Goal: Task Accomplishment & Management: Complete application form

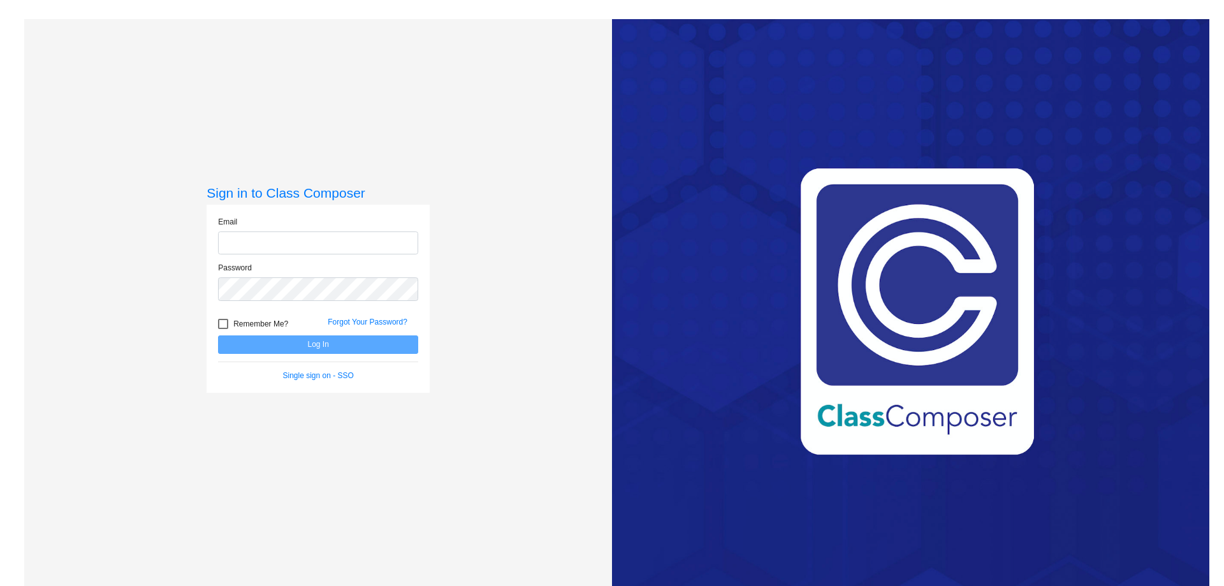
click at [252, 245] on input "email" at bounding box center [318, 243] width 200 height 24
type input "[EMAIL_ADDRESS][DOMAIN_NAME]"
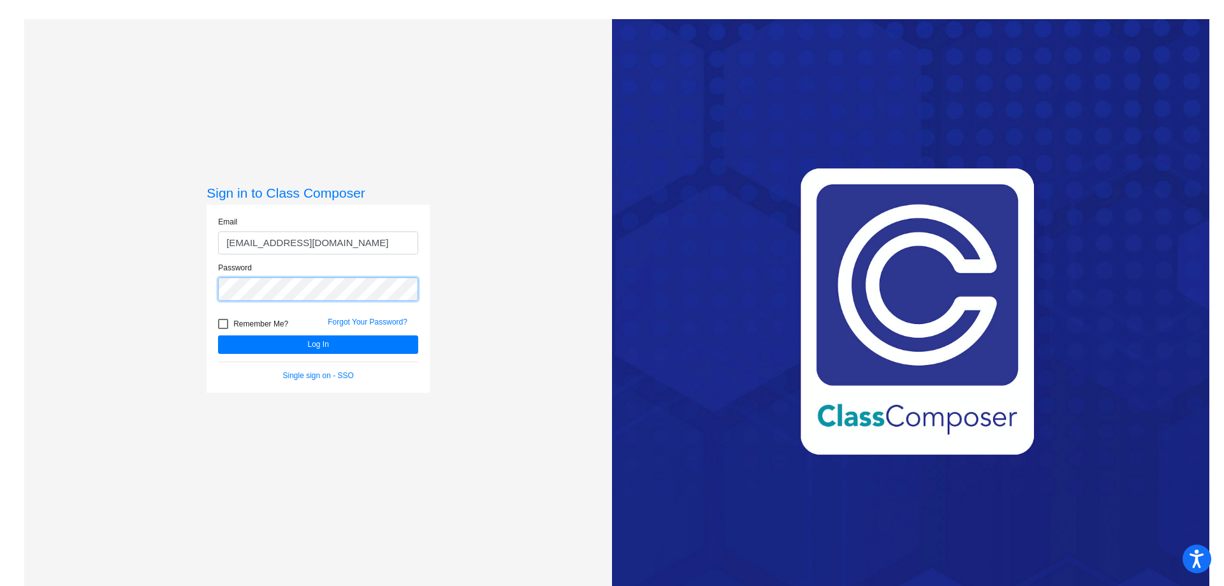
click at [218, 335] on button "Log In" at bounding box center [318, 344] width 200 height 18
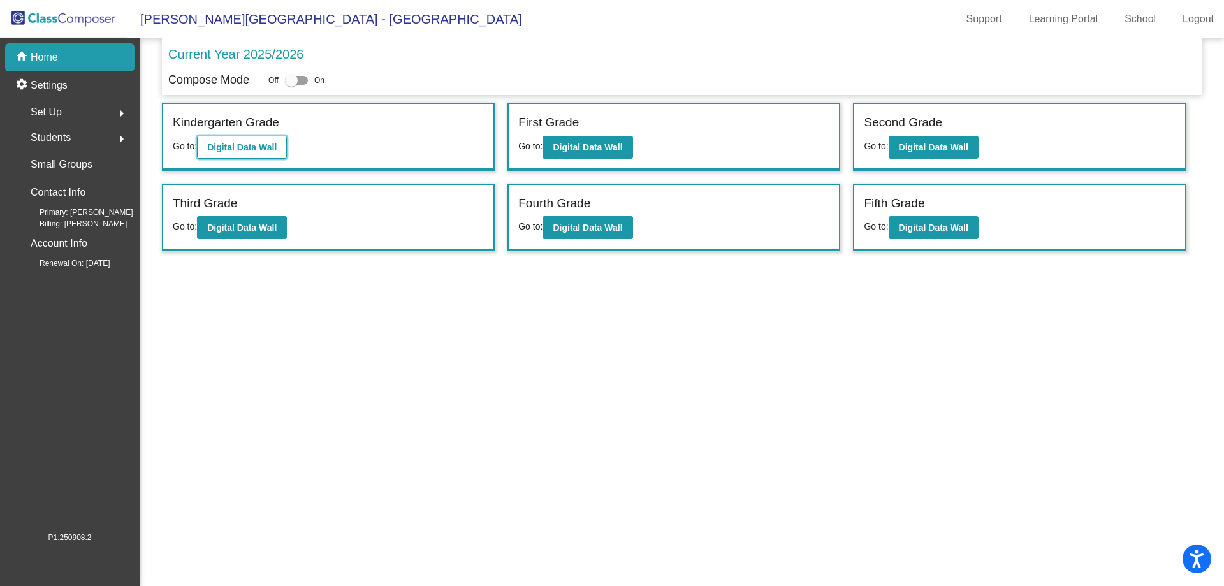
click at [260, 143] on b "Digital Data Wall" at bounding box center [241, 147] width 69 height 10
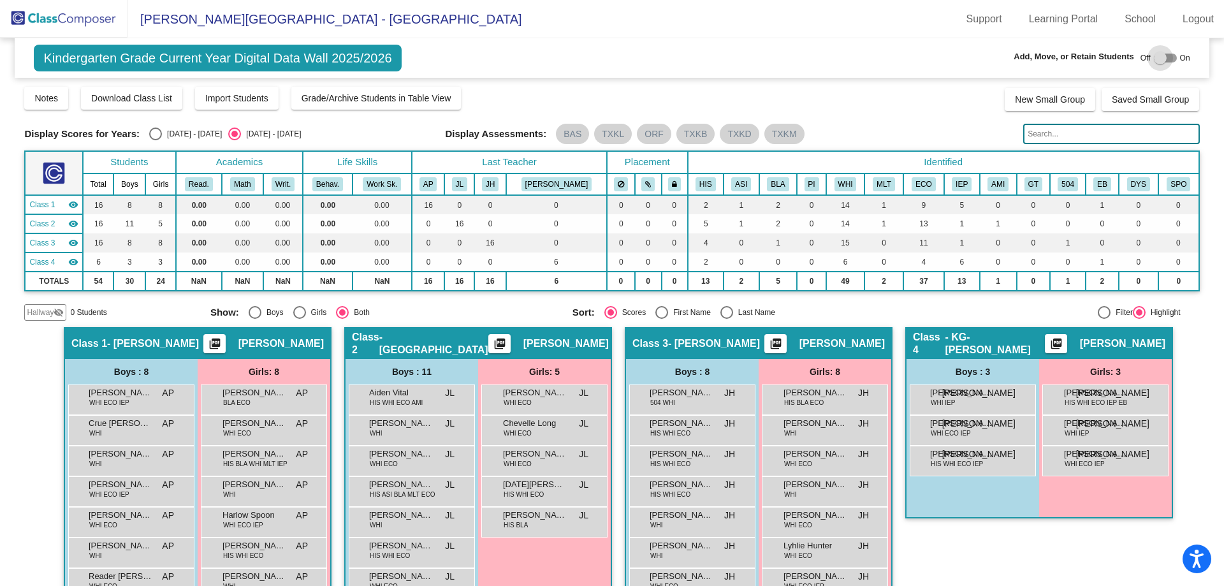
click at [1157, 57] on div at bounding box center [1160, 58] width 13 height 13
checkbox input "true"
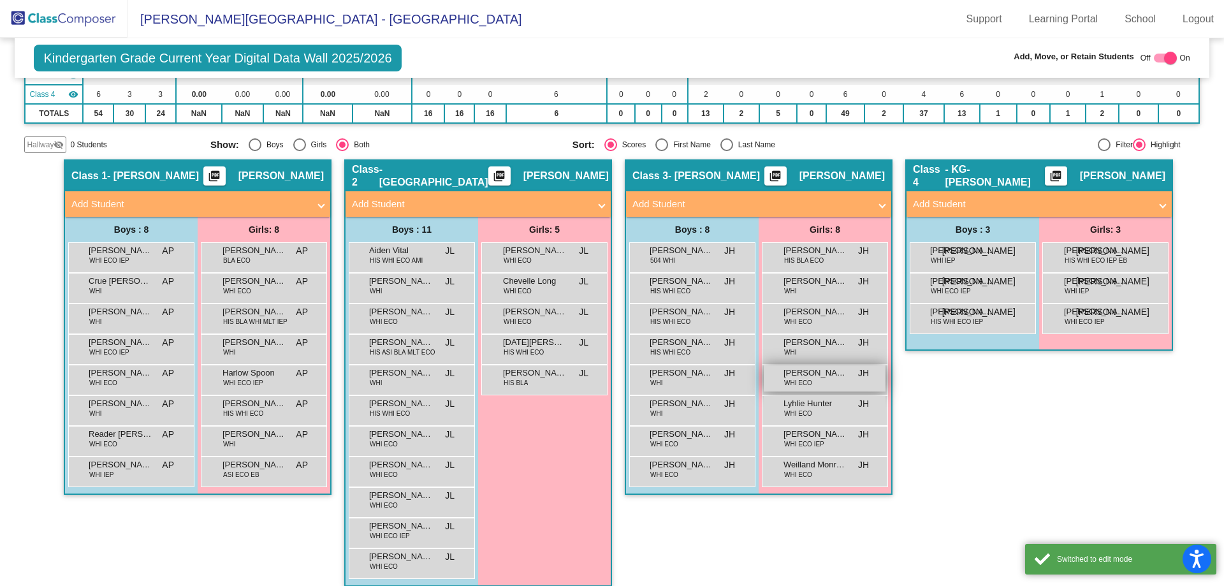
scroll to position [181, 0]
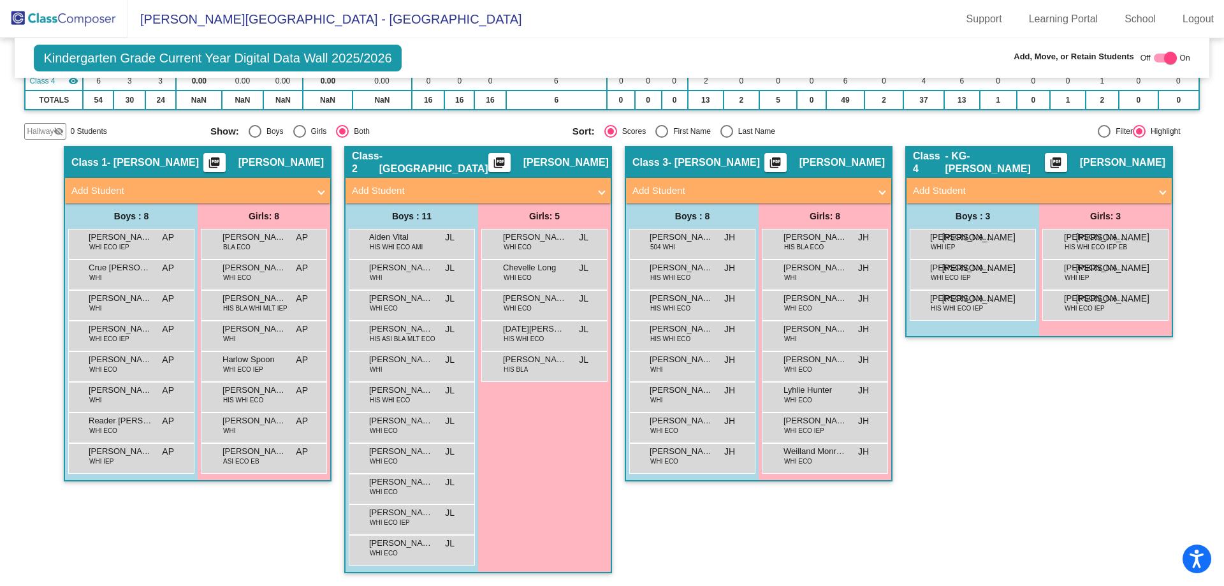
click at [874, 186] on span "Add Student" at bounding box center [755, 191] width 247 height 15
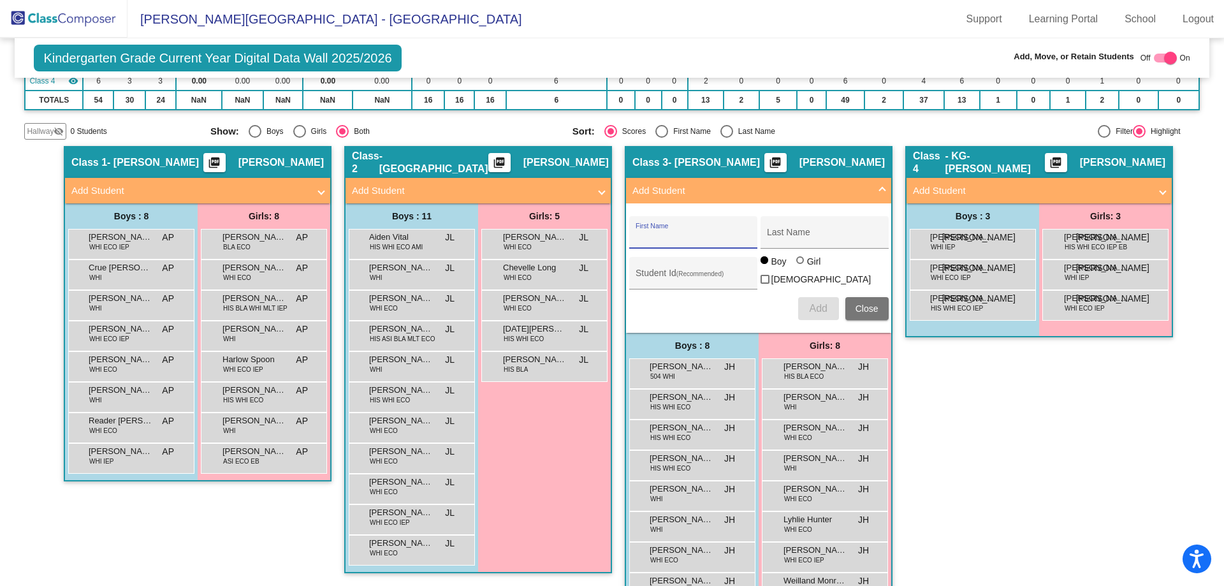
click at [690, 232] on input "First Name" at bounding box center [693, 237] width 115 height 10
click at [685, 235] on input "First Name" at bounding box center [693, 237] width 115 height 10
type input "[PERSON_NAME] "Setson""
type input "[PERSON_NAME]"
click at [668, 273] on input "Student Id (Recommended)" at bounding box center [693, 278] width 115 height 10
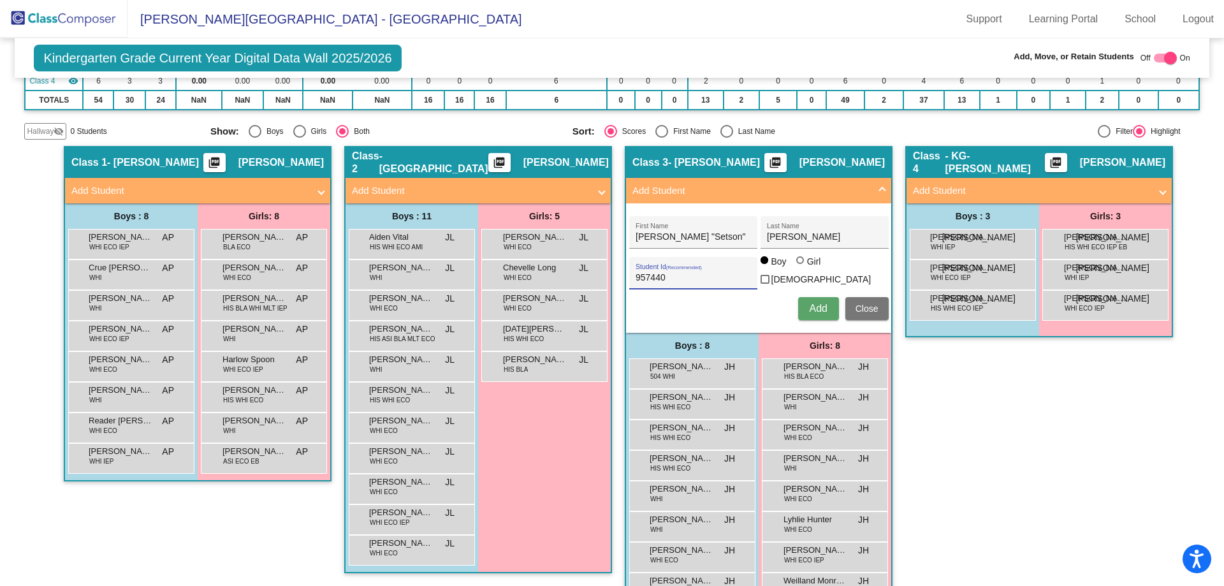
type input "957440"
click at [817, 303] on span "Add" at bounding box center [818, 308] width 18 height 11
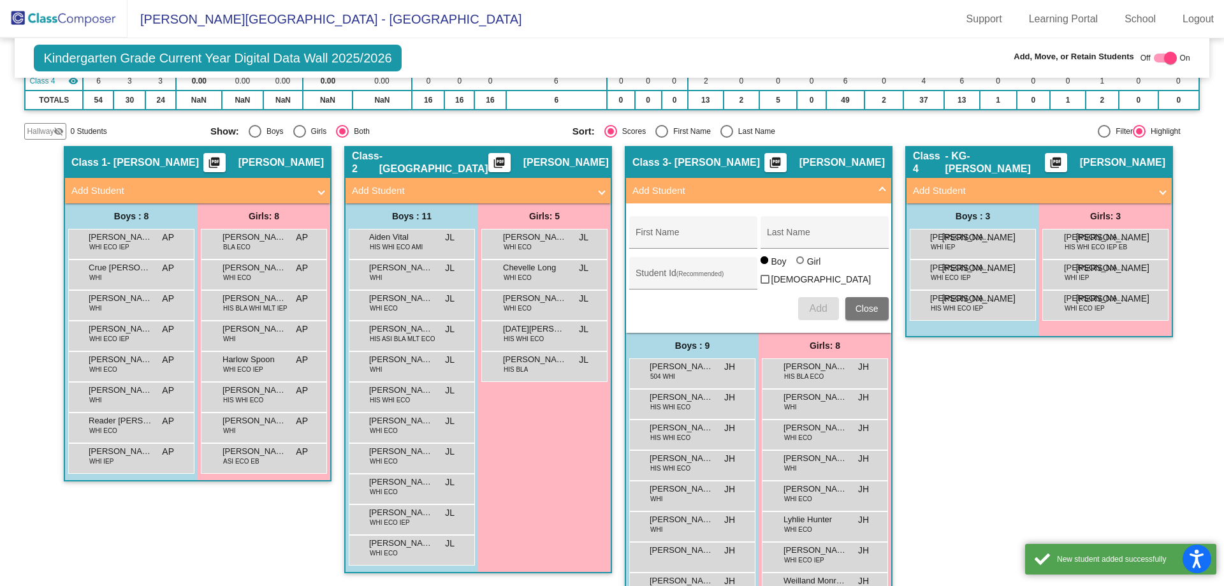
click at [973, 405] on div "Class 4 - KG-[PERSON_NAME] picture_as_pdf [PERSON_NAME] Add Student First Name …" at bounding box center [1039, 400] width 268 height 508
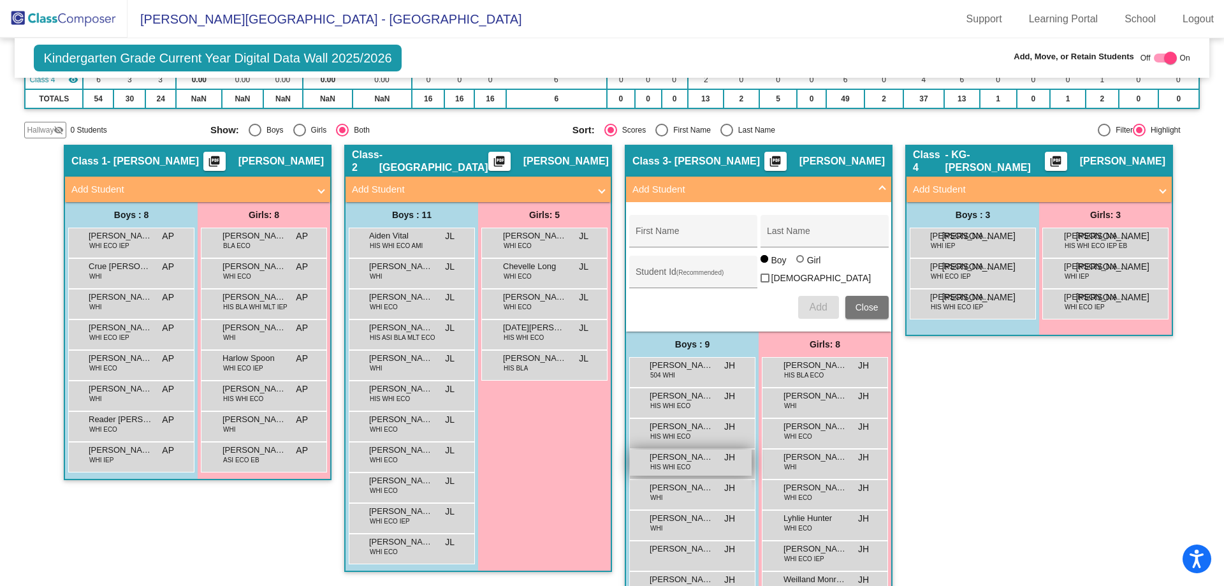
scroll to position [246, 0]
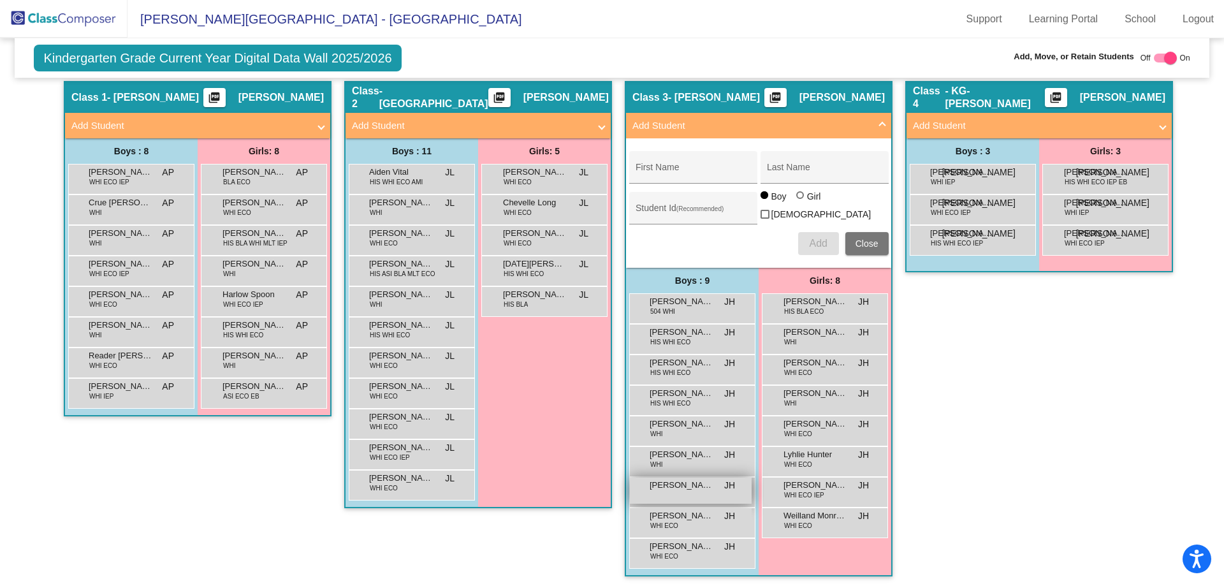
click at [692, 493] on div "[PERSON_NAME] "Setson" [PERSON_NAME] lock do_not_disturb_alt" at bounding box center [691, 491] width 122 height 26
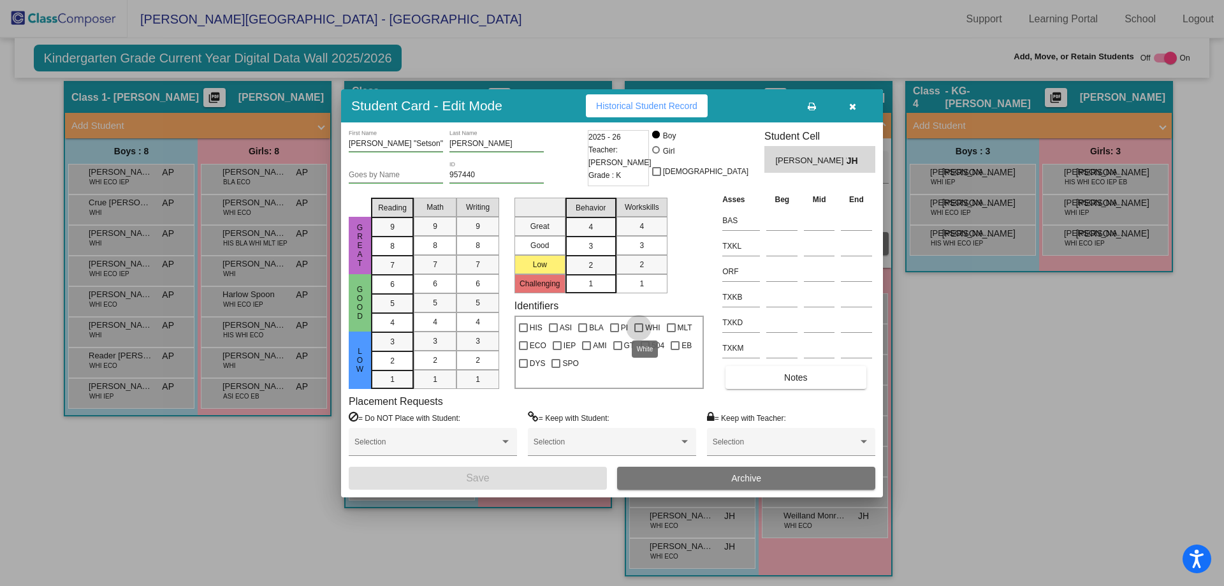
click at [635, 328] on div at bounding box center [638, 327] width 9 height 9
click at [638, 332] on input "WHI" at bounding box center [638, 332] width 1 height 1
checkbox input "true"
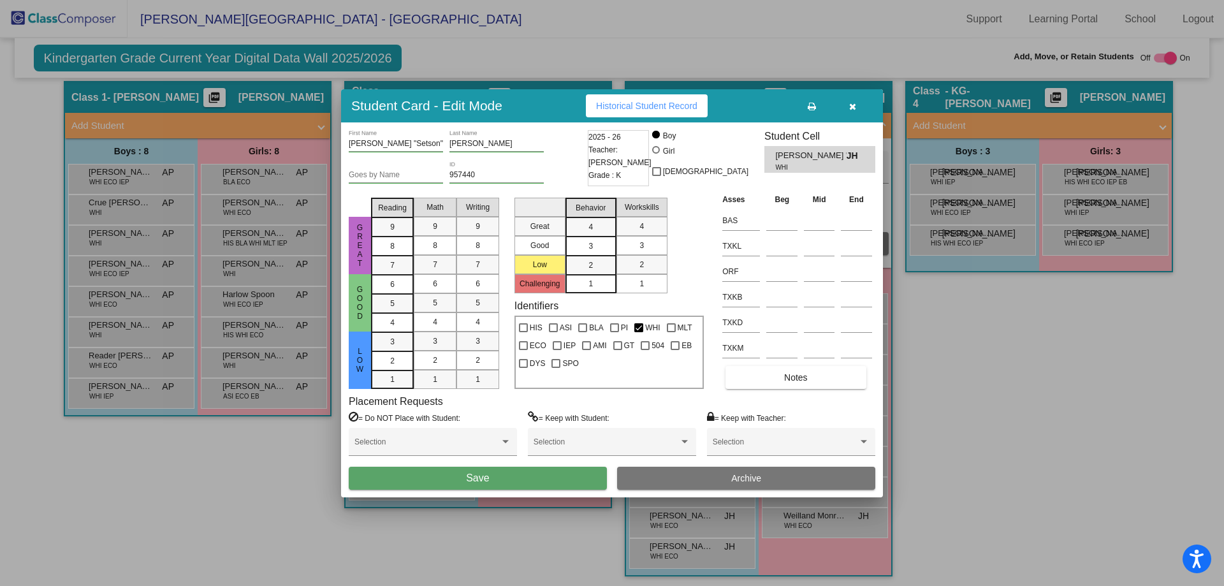
click at [486, 477] on span "Save" at bounding box center [477, 477] width 23 height 11
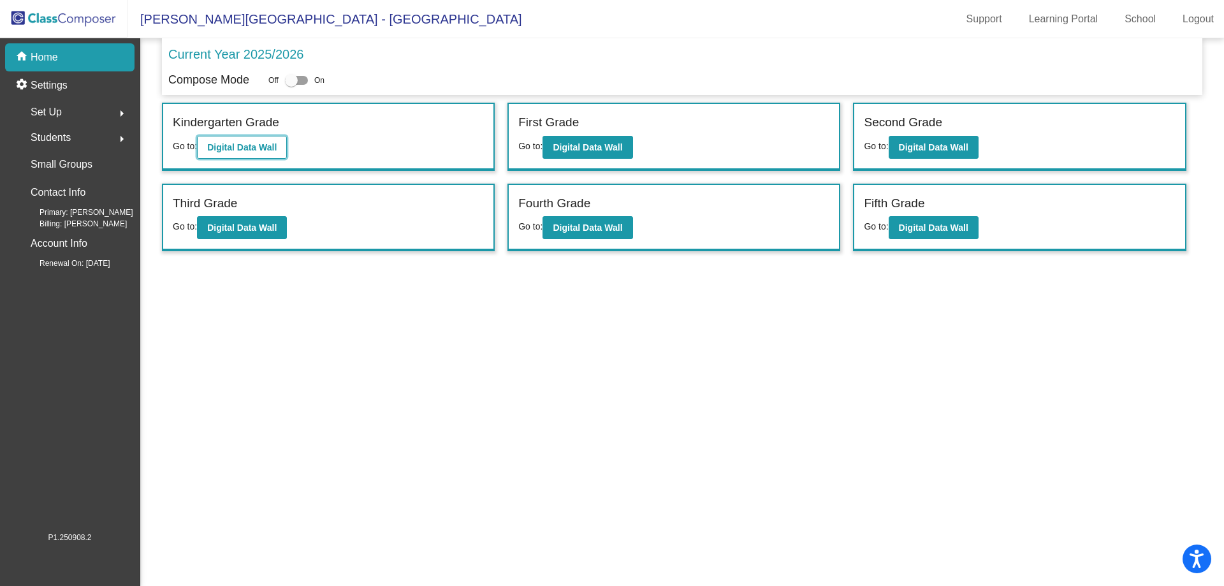
click at [230, 140] on button "Digital Data Wall" at bounding box center [242, 147] width 90 height 23
